Goal: Complete application form

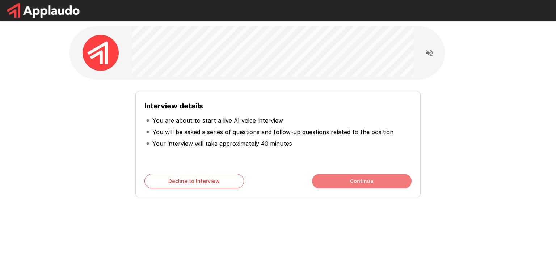
click at [345, 180] on button "Continue" at bounding box center [362, 181] width 100 height 14
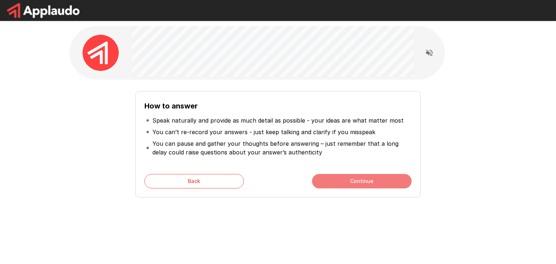
click at [345, 180] on button "Continue" at bounding box center [362, 181] width 100 height 14
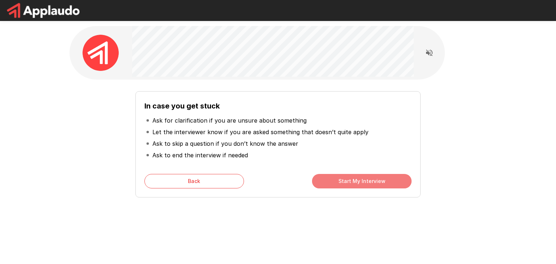
click at [345, 180] on button "Start My Interview" at bounding box center [362, 181] width 100 height 14
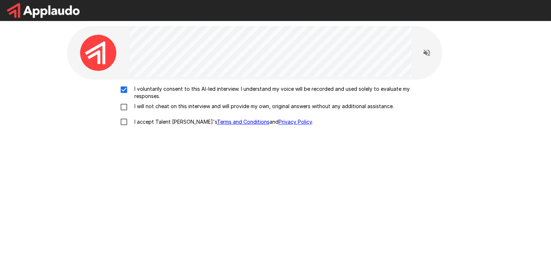
click at [125, 112] on div "I voluntarily consent to this AI-led interview. I understand my voice will be r…" at bounding box center [276, 107] width 412 height 44
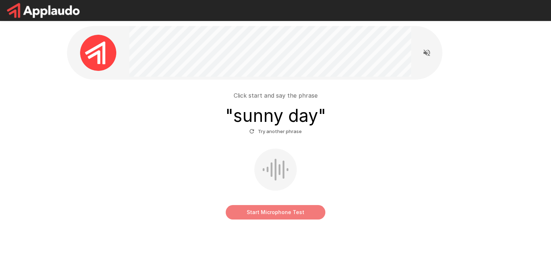
click at [285, 216] on button "Start Microphone Test" at bounding box center [276, 212] width 100 height 14
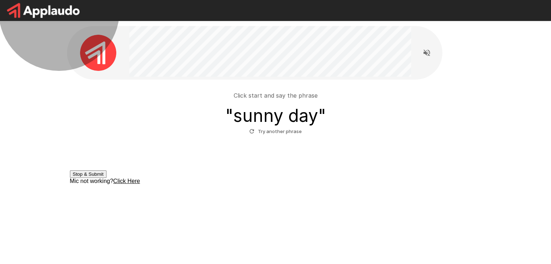
click at [107, 178] on button "Stop & Submit" at bounding box center [88, 175] width 37 height 8
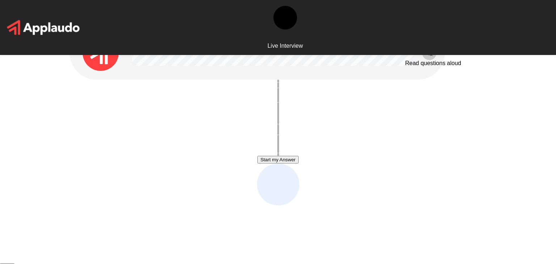
click at [428, 50] on icon "Read questions aloud" at bounding box center [429, 53] width 9 height 9
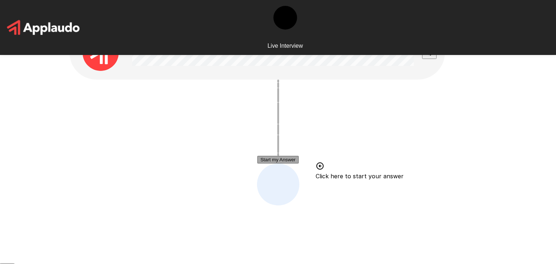
click at [299, 162] on button "Start my Answer" at bounding box center [278, 160] width 41 height 8
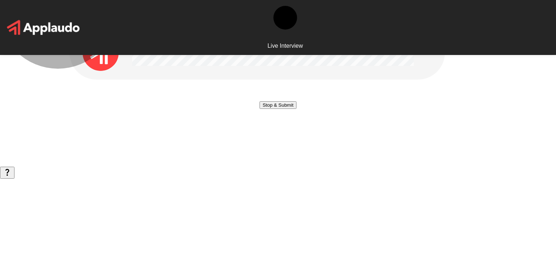
click at [286, 109] on button "Stop & Submit" at bounding box center [278, 105] width 37 height 8
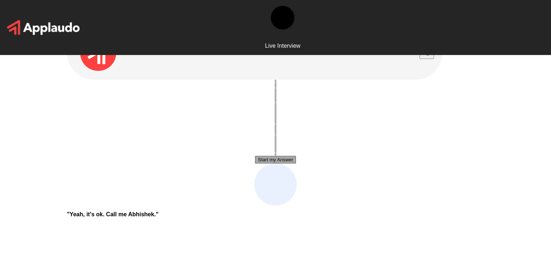
click at [270, 156] on button "Start my Answer" at bounding box center [275, 160] width 41 height 8
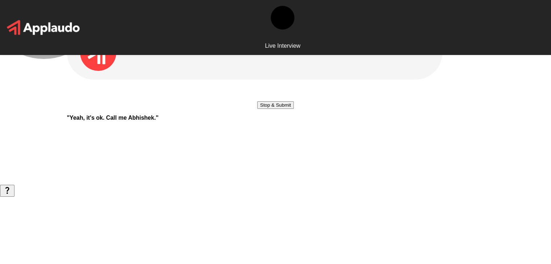
click at [270, 109] on button "Stop & Submit" at bounding box center [275, 105] width 37 height 8
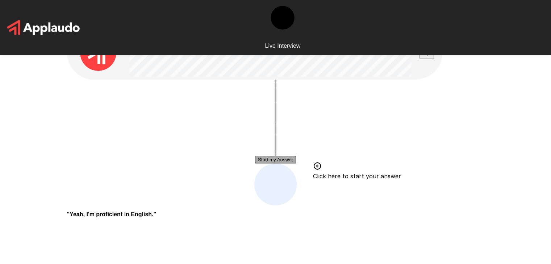
click at [280, 162] on button "Start my Answer" at bounding box center [275, 160] width 41 height 8
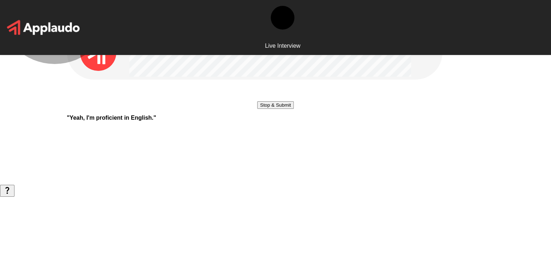
click at [280, 109] on button "Stop & Submit" at bounding box center [275, 105] width 37 height 8
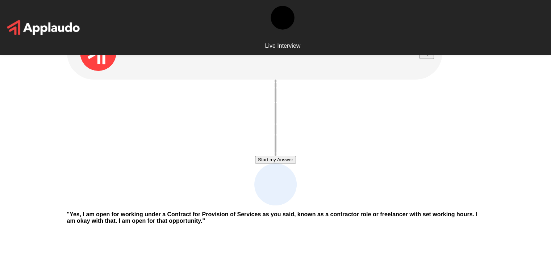
click at [280, 162] on button "Start my Answer" at bounding box center [275, 160] width 41 height 8
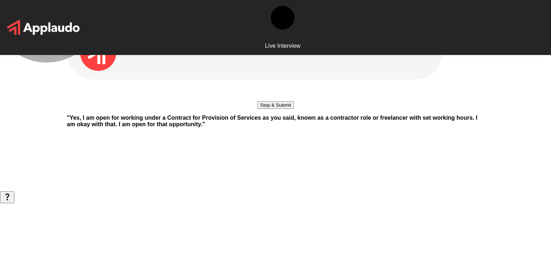
click at [272, 109] on button "Stop & Submit" at bounding box center [275, 105] width 37 height 8
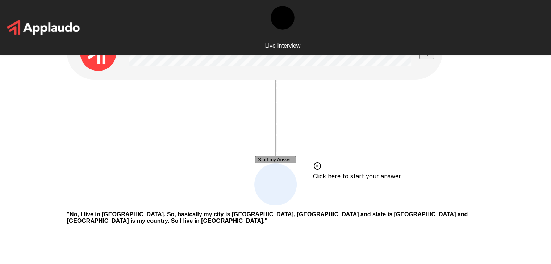
click at [272, 162] on button "Start my Answer" at bounding box center [275, 160] width 41 height 8
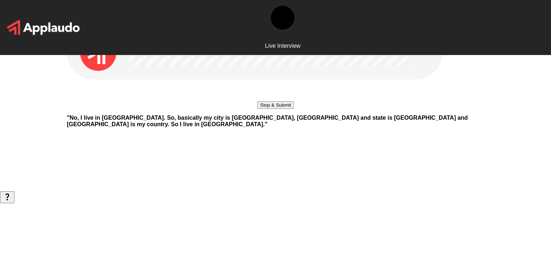
click at [272, 109] on button "Stop & Submit" at bounding box center [275, 105] width 37 height 8
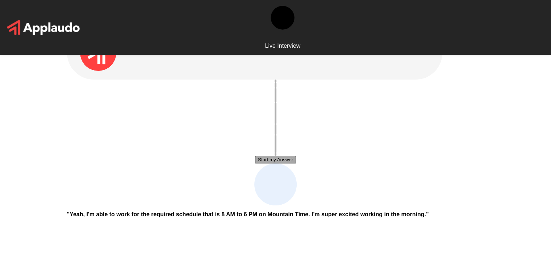
click at [267, 160] on button "Start my Answer" at bounding box center [275, 160] width 41 height 8
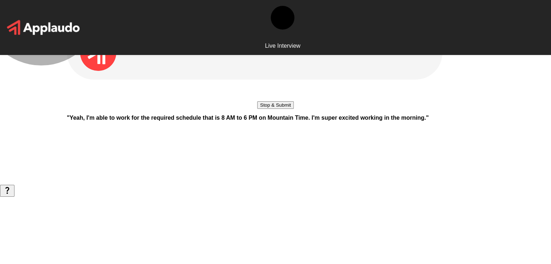
click at [267, 109] on button "Stop & Submit" at bounding box center [275, 105] width 37 height 8
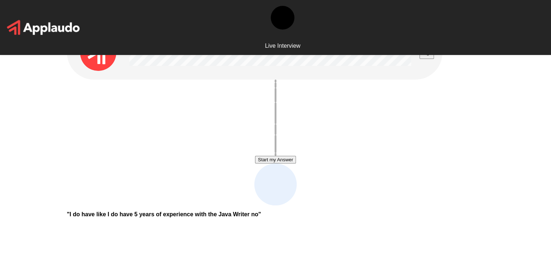
click at [267, 160] on button "Start my Answer" at bounding box center [275, 160] width 41 height 8
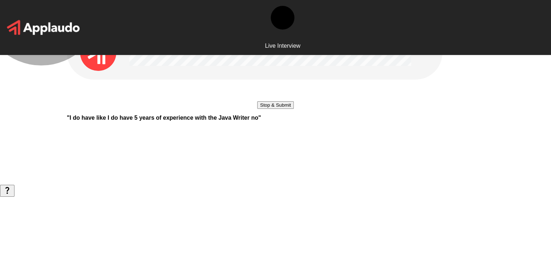
click at [267, 109] on button "Stop & Submit" at bounding box center [275, 105] width 37 height 8
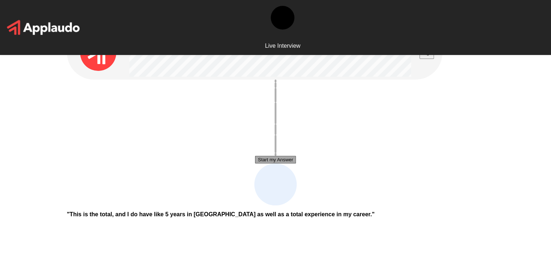
click at [267, 160] on button "Start my Answer" at bounding box center [275, 160] width 41 height 8
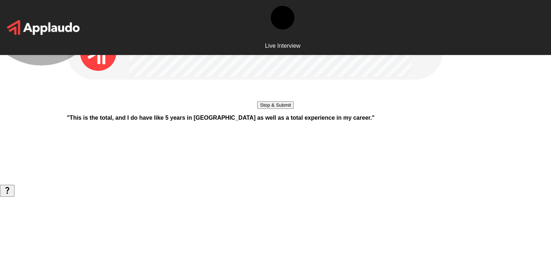
click at [267, 109] on button "Stop & Submit" at bounding box center [275, 105] width 37 height 8
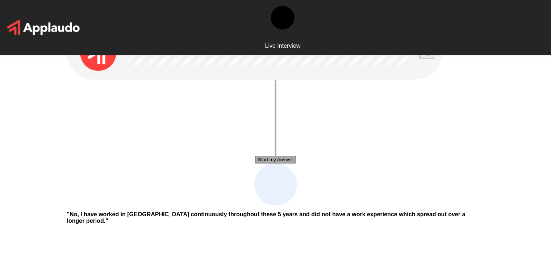
click at [273, 156] on button "Start my Answer" at bounding box center [275, 160] width 41 height 8
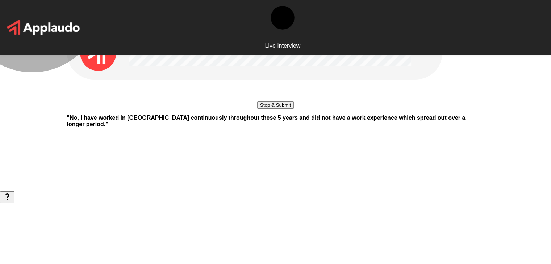
click at [258, 109] on button "Stop & Submit" at bounding box center [275, 105] width 37 height 8
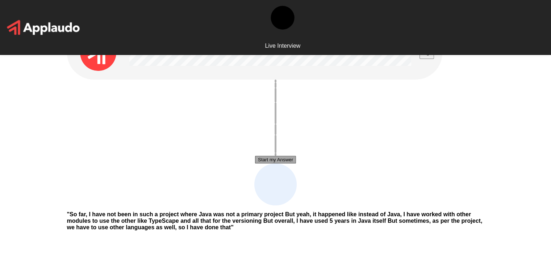
click at [272, 157] on button "Start my Answer" at bounding box center [275, 160] width 41 height 8
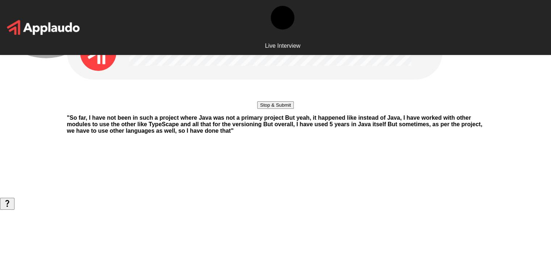
click at [272, 109] on button "Stop & Submit" at bounding box center [275, 105] width 37 height 8
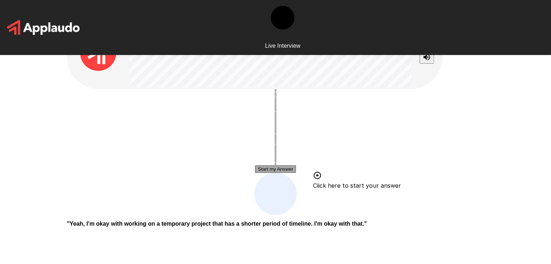
click at [271, 170] on button "Start my Answer" at bounding box center [275, 170] width 41 height 8
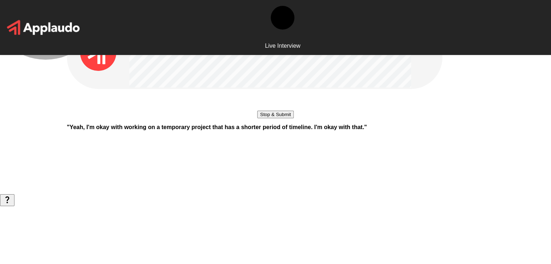
click at [271, 118] on button "Stop & Submit" at bounding box center [275, 115] width 37 height 8
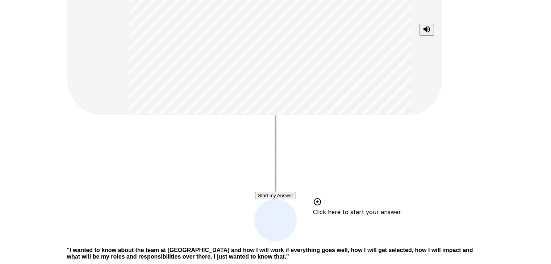
scroll to position [81, 0]
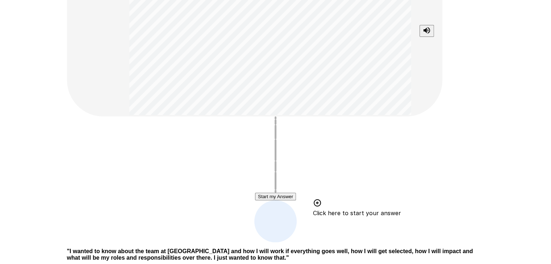
click at [270, 197] on button "Start my Answer" at bounding box center [275, 197] width 41 height 8
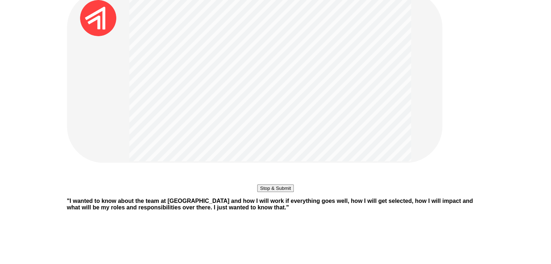
scroll to position [34, 0]
click at [270, 193] on button "Stop & Submit" at bounding box center [275, 189] width 37 height 8
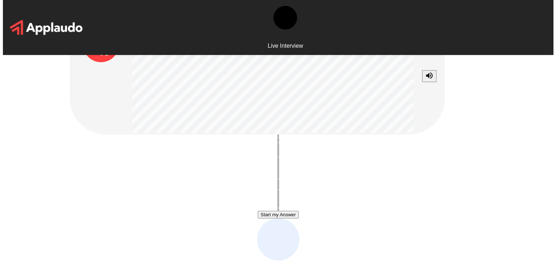
scroll to position [0, 0]
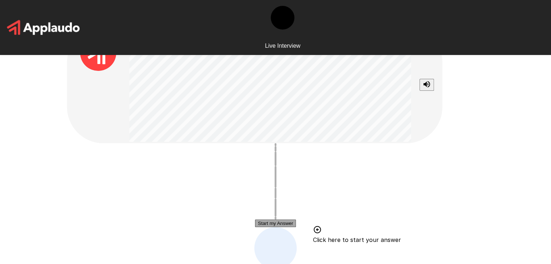
click at [270, 222] on button "Start my Answer" at bounding box center [275, 224] width 41 height 8
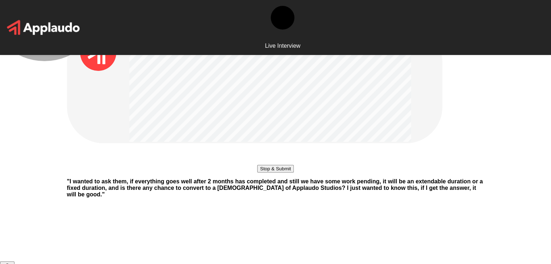
click at [271, 173] on button "Stop & Submit" at bounding box center [275, 169] width 37 height 8
